Goal: Complete application form

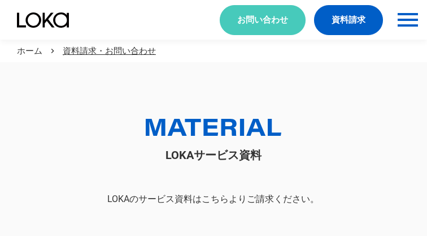
scroll to position [62, 0]
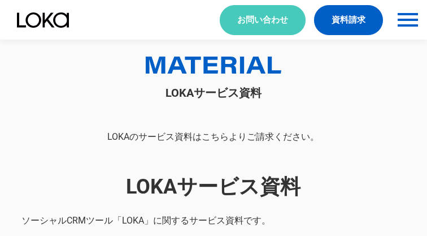
select select "その他"
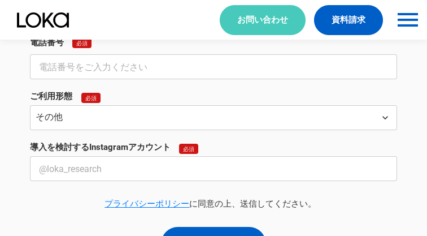
select select "その他"
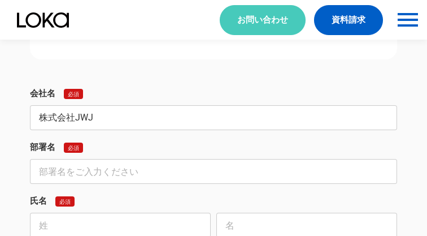
type input "株式会社JWJ"
type input "インバウンド対策事業部"
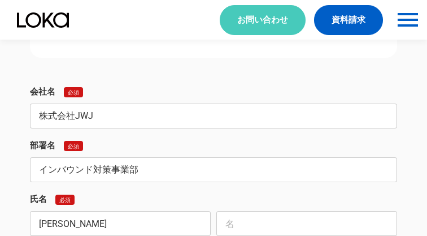
type input "[PERSON_NAME]"
type input "実紅"
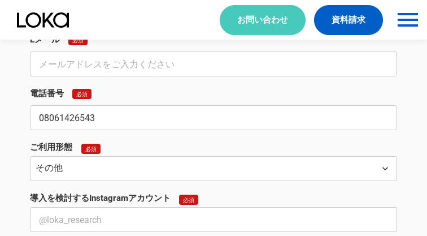
type input "08061426543"
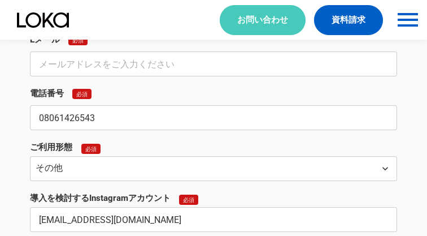
type input "[EMAIL_ADDRESS][DOMAIN_NAME]"
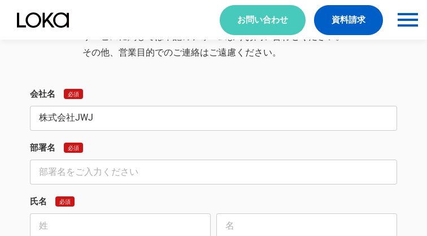
type input "株式会社JWJ"
type input "インバウンド対策事業部"
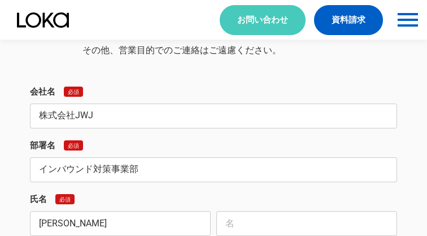
type input "[PERSON_NAME]"
type input "実紅"
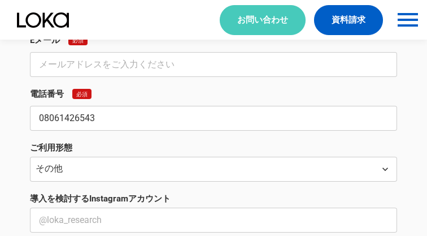
type input "08061426543"
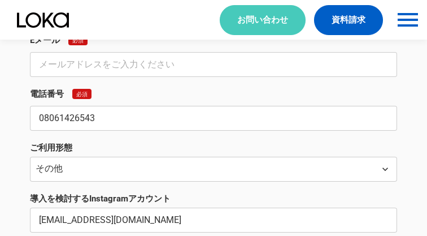
type input "[EMAIL_ADDRESS][DOMAIN_NAME]"
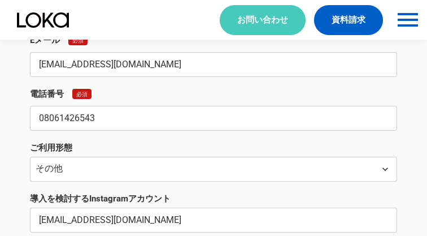
type input "[EMAIL_ADDRESS][DOMAIN_NAME]"
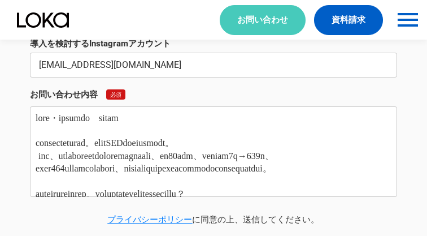
type textarea "lore・ipsumdo　sitam consecteturad。elitSEDdoeiusmodt。 inc、utlaboreetdoloremagnaal…"
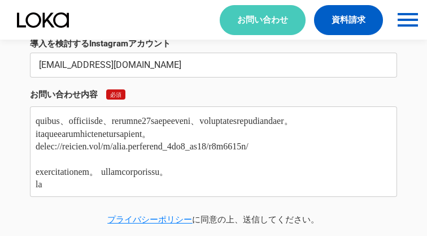
scroll to position [0, 0]
